Goal: Task Accomplishment & Management: Use online tool/utility

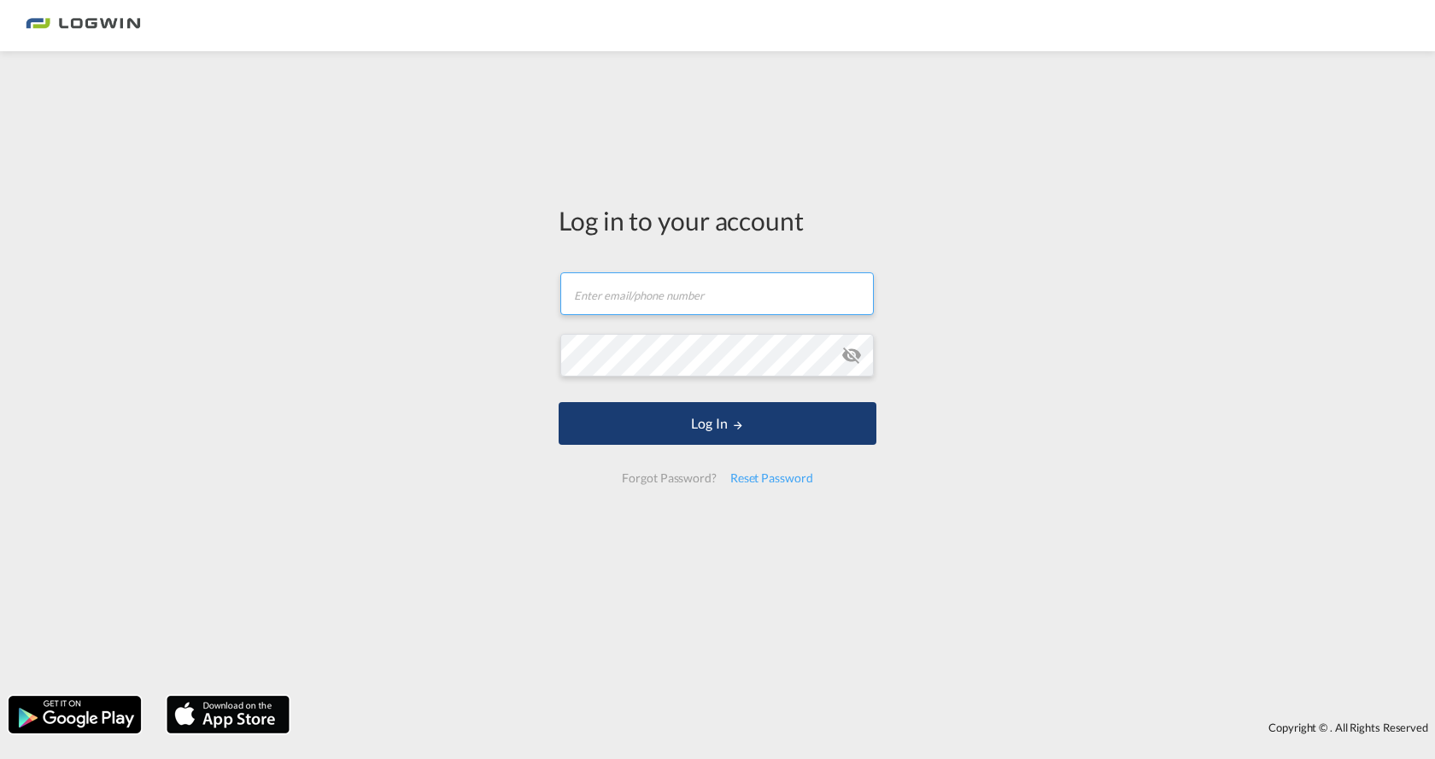
type input "[PERSON_NAME][EMAIL_ADDRESS][DOMAIN_NAME]"
click at [717, 429] on button "Log In" at bounding box center [718, 423] width 318 height 43
